Goal: Complete application form

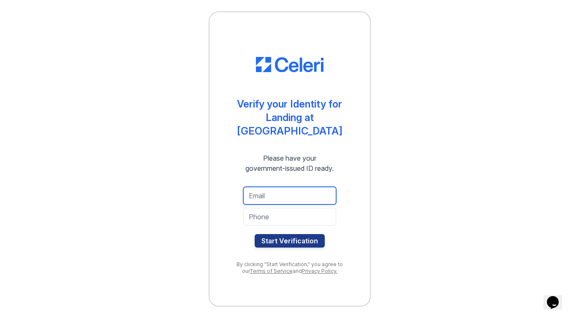
click at [280, 194] on input "email" at bounding box center [289, 196] width 93 height 18
type input "[EMAIL_ADDRESS][DOMAIN_NAME]"
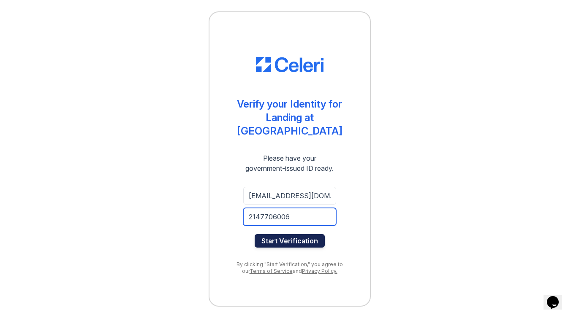
type input "2147706006"
click at [268, 234] on button "Start Verification" at bounding box center [290, 241] width 70 height 14
